Goal: Find specific fact: Find specific fact

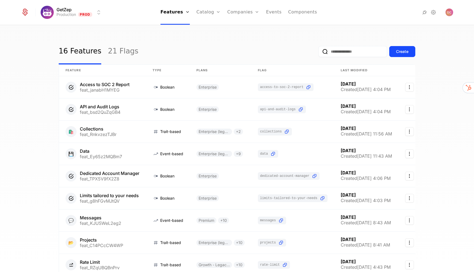
click at [216, 29] on link "Plans" at bounding box center [217, 27] width 28 height 4
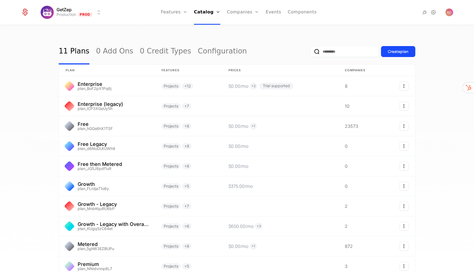
click at [333, 48] on input "email" at bounding box center [344, 51] width 69 height 11
click at [239, 26] on link "Companies" at bounding box center [245, 27] width 25 height 4
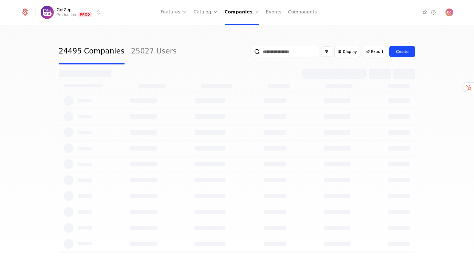
click at [295, 55] on input "email" at bounding box center [284, 51] width 69 height 11
type input "******"
click at [286, 54] on input "******" at bounding box center [284, 51] width 69 height 11
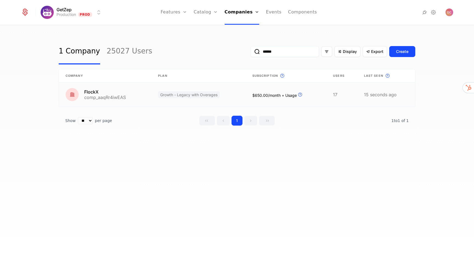
click at [116, 94] on link at bounding box center [105, 95] width 92 height 24
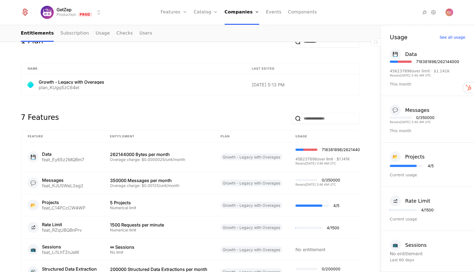
scroll to position [209, 0]
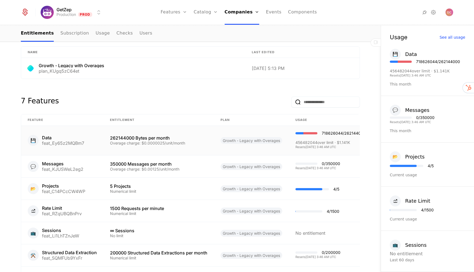
click at [334, 134] on div "718626044 / 262144000" at bounding box center [344, 133] width 44 height 4
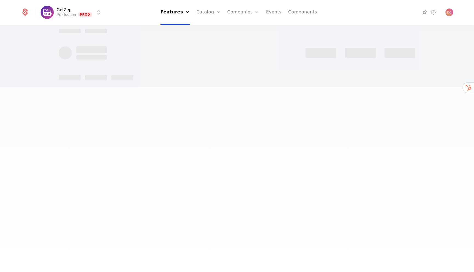
click at [334, 134] on div at bounding box center [237, 136] width 474 height 272
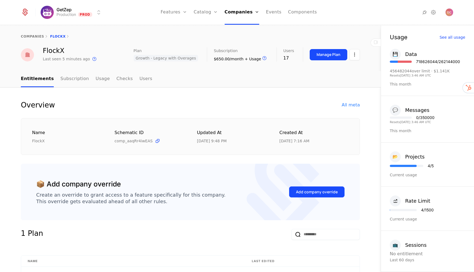
click at [423, 61] on div "718626044 / 262144000" at bounding box center [438, 62] width 44 height 4
copy div "718626044"
